Goal: Use online tool/utility: Utilize a website feature to perform a specific function

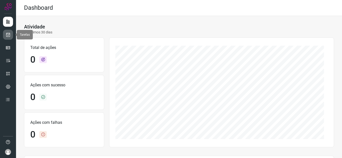
click at [7, 39] on link at bounding box center [8, 35] width 10 height 10
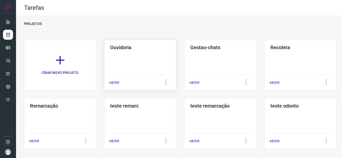
click at [116, 85] on p "ABRIR" at bounding box center [114, 82] width 10 height 5
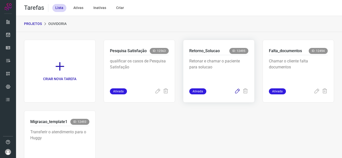
click at [234, 93] on icon at bounding box center [237, 92] width 6 height 6
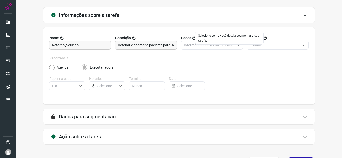
scroll to position [37, 0]
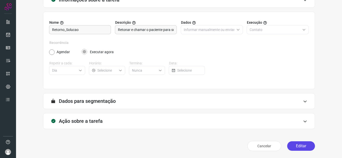
click at [302, 145] on button "Editar" at bounding box center [301, 147] width 28 height 10
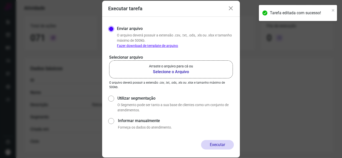
click at [162, 69] on p "Arraste o arquivo para cá ou" at bounding box center [171, 66] width 44 height 5
click at [0, 0] on input "Arraste o arquivo para cá ou Selecione o Arquivo" at bounding box center [0, 0] width 0 height 0
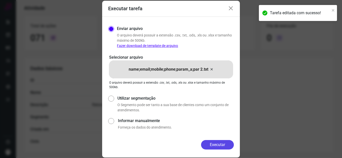
click at [223, 145] on button "Executar" at bounding box center [217, 145] width 33 height 10
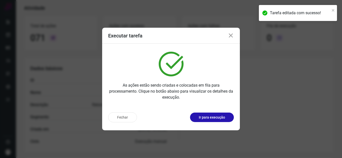
click at [220, 119] on p "Ir para execução" at bounding box center [212, 117] width 26 height 5
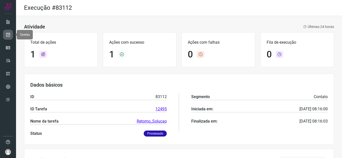
drag, startPoint x: 7, startPoint y: 34, endPoint x: 12, endPoint y: 35, distance: 4.8
click at [7, 34] on icon at bounding box center [8, 34] width 5 height 5
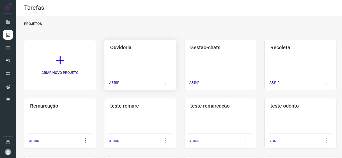
click at [114, 82] on p "ABRIR" at bounding box center [114, 82] width 10 height 5
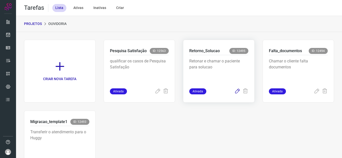
click at [234, 91] on icon at bounding box center [237, 92] width 6 height 6
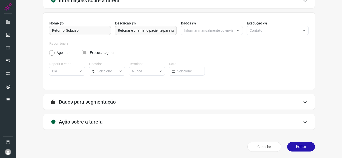
scroll to position [37, 0]
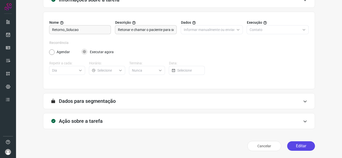
click at [299, 147] on button "Editar" at bounding box center [301, 147] width 28 height 10
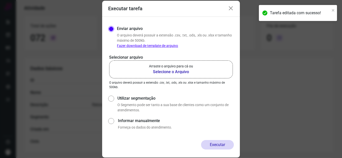
click at [190, 64] on p "Arraste o arquivo para cá ou" at bounding box center [171, 66] width 44 height 5
click at [0, 0] on input "Arraste o arquivo para cá ou Selecione o Arquivo" at bounding box center [0, 0] width 0 height 0
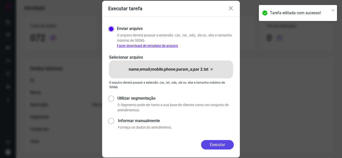
click at [227, 143] on button "Executar" at bounding box center [217, 145] width 33 height 10
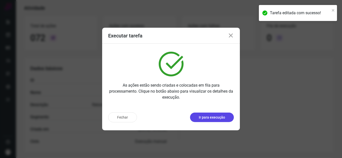
click at [217, 118] on p "Ir para execução" at bounding box center [212, 117] width 26 height 5
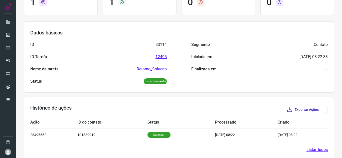
scroll to position [60, 0]
